Goal: Find specific page/section: Find specific page/section

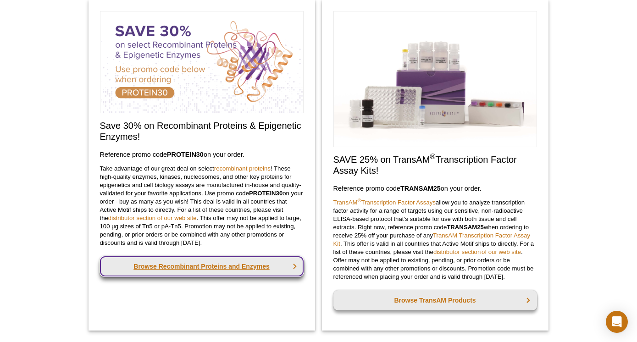
click at [200, 267] on link "Browse Recombinant Proteins and Enzymes" at bounding box center [202, 266] width 204 height 20
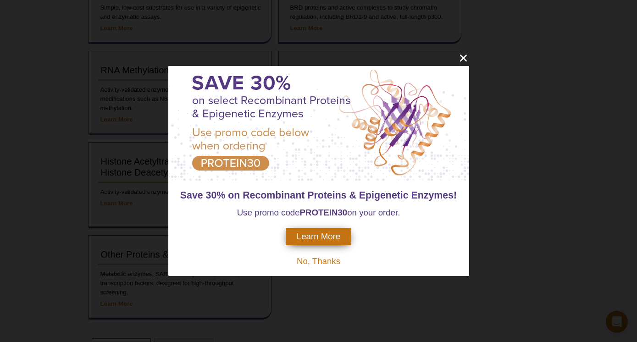
scroll to position [302, 0]
click at [463, 56] on icon "close" at bounding box center [463, 57] width 11 height 11
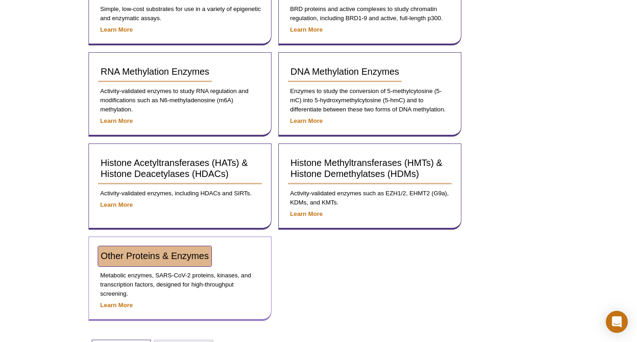
click at [176, 254] on span "Other Proteins & Enzymes" at bounding box center [155, 256] width 108 height 10
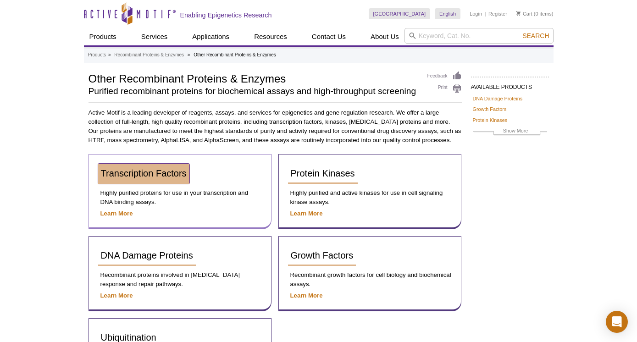
click at [174, 172] on span "Transcription Factors" at bounding box center [144, 173] width 86 height 10
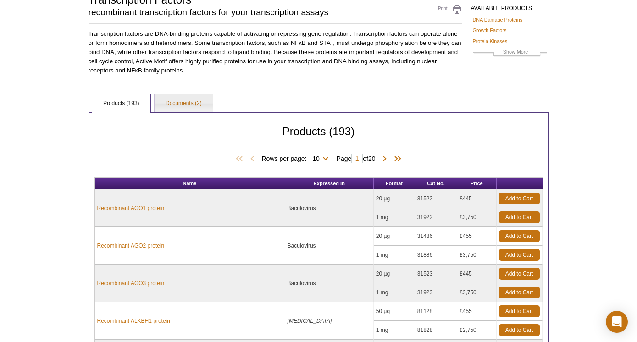
scroll to position [75, 0]
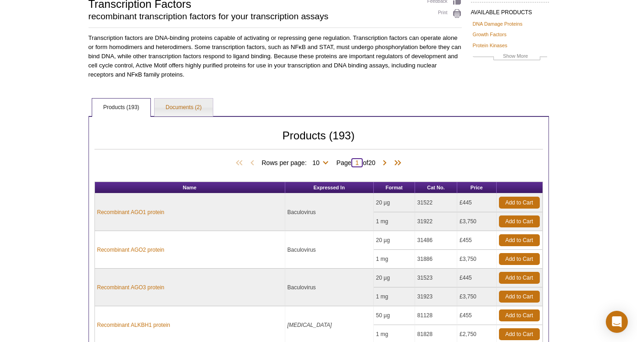
drag, startPoint x: 361, startPoint y: 160, endPoint x: 347, endPoint y: 160, distance: 14.2
click at [347, 160] on span "Page 1 of 20" at bounding box center [356, 162] width 48 height 9
type input "3"
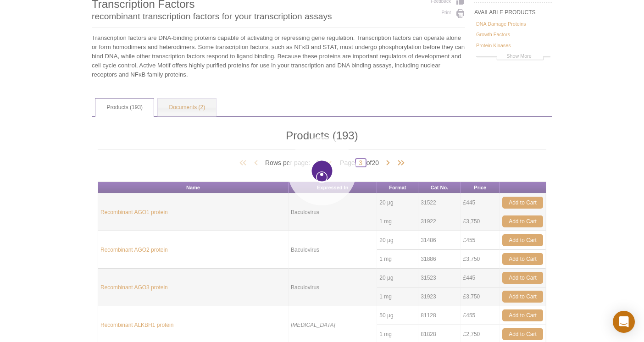
type input "3"
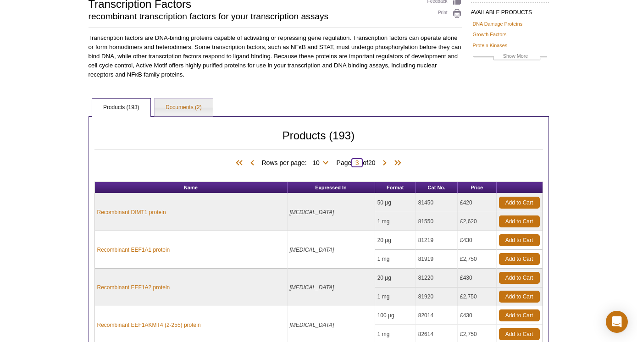
drag, startPoint x: 359, startPoint y: 161, endPoint x: 342, endPoint y: 161, distance: 17.9
click at [342, 161] on span "Page 3 of 20" at bounding box center [356, 162] width 48 height 9
type input "2"
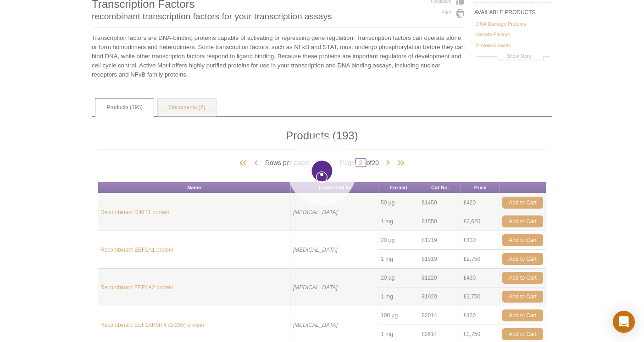
type input "2"
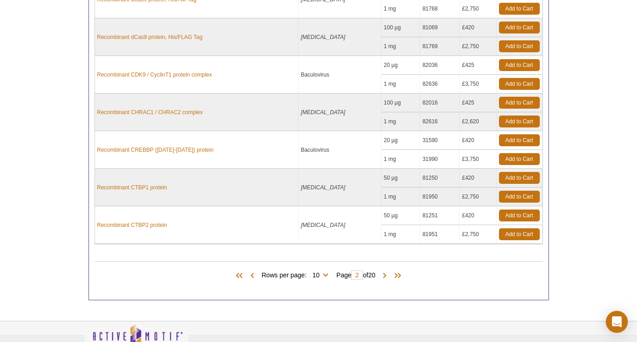
scroll to position [403, 0]
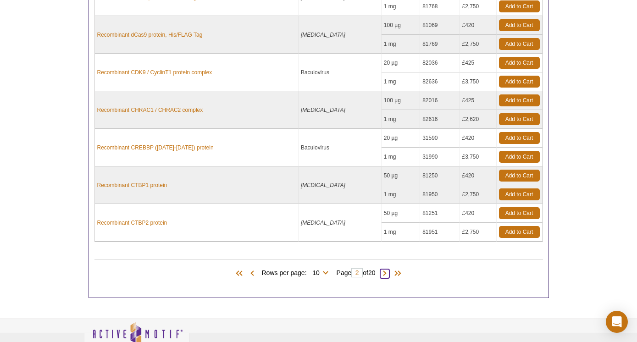
click at [387, 271] on span at bounding box center [384, 273] width 9 height 9
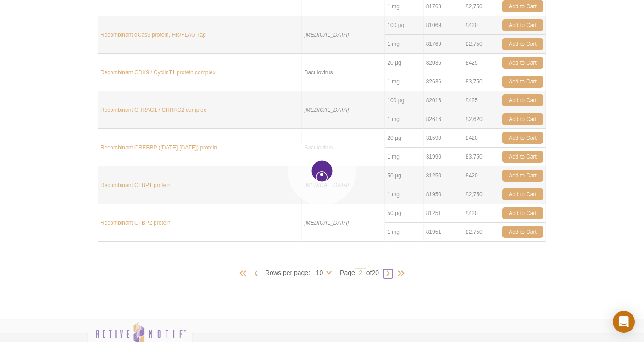
type input "3"
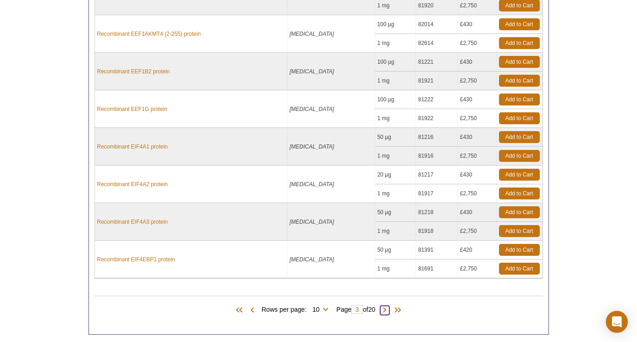
scroll to position [408, 0]
